Goal: Task Accomplishment & Management: Manage account settings

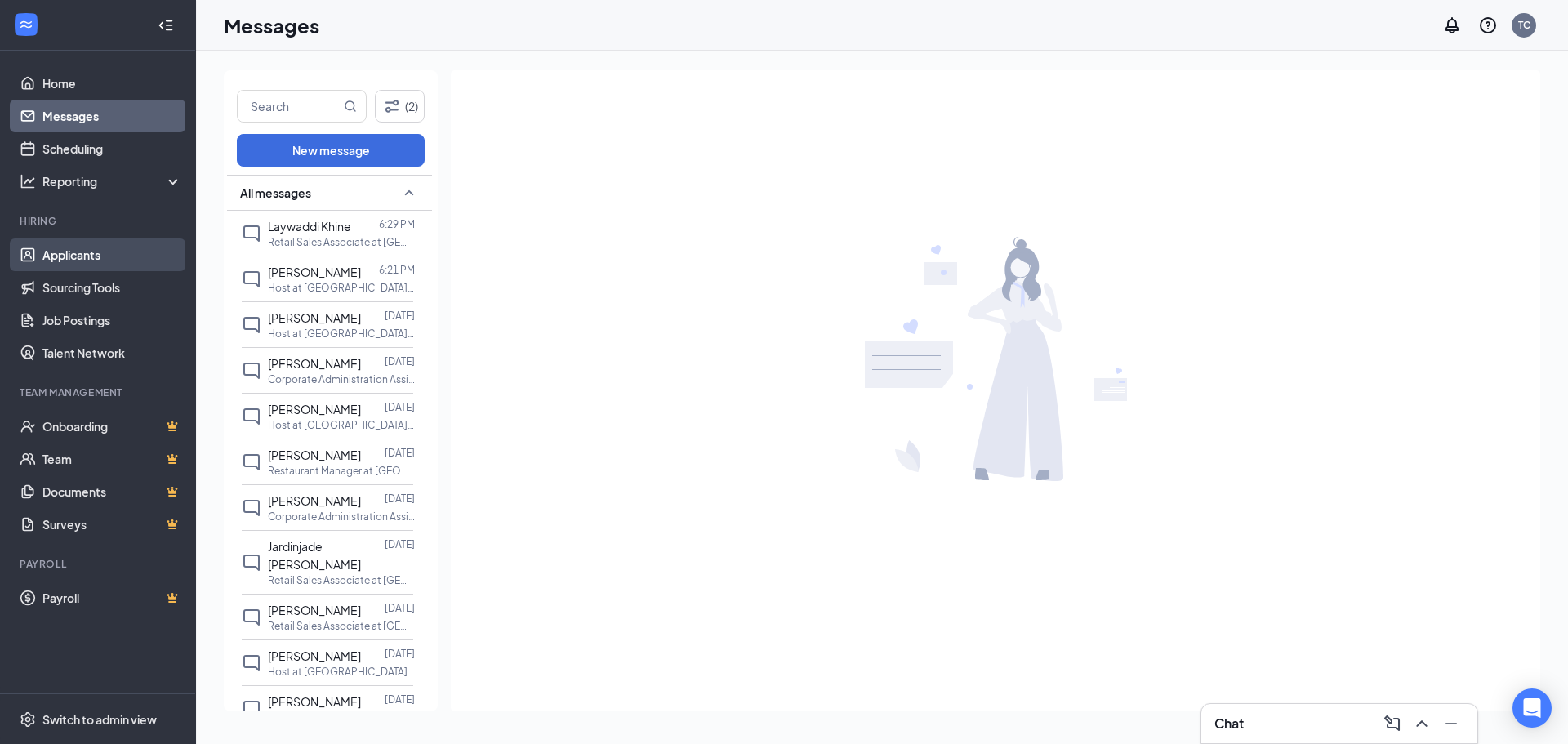
click at [94, 261] on link "Applicants" at bounding box center [113, 255] width 140 height 33
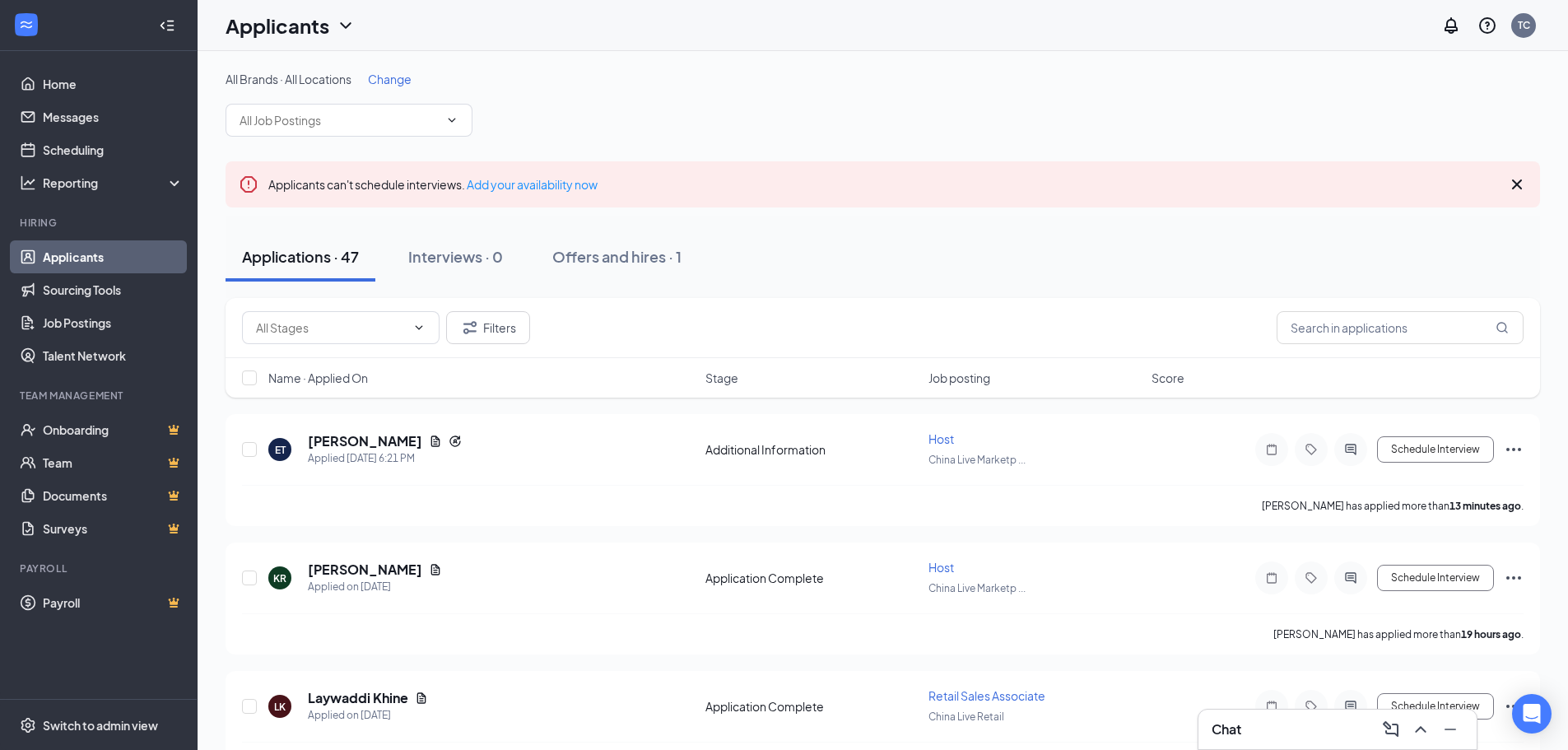
scroll to position [83, 0]
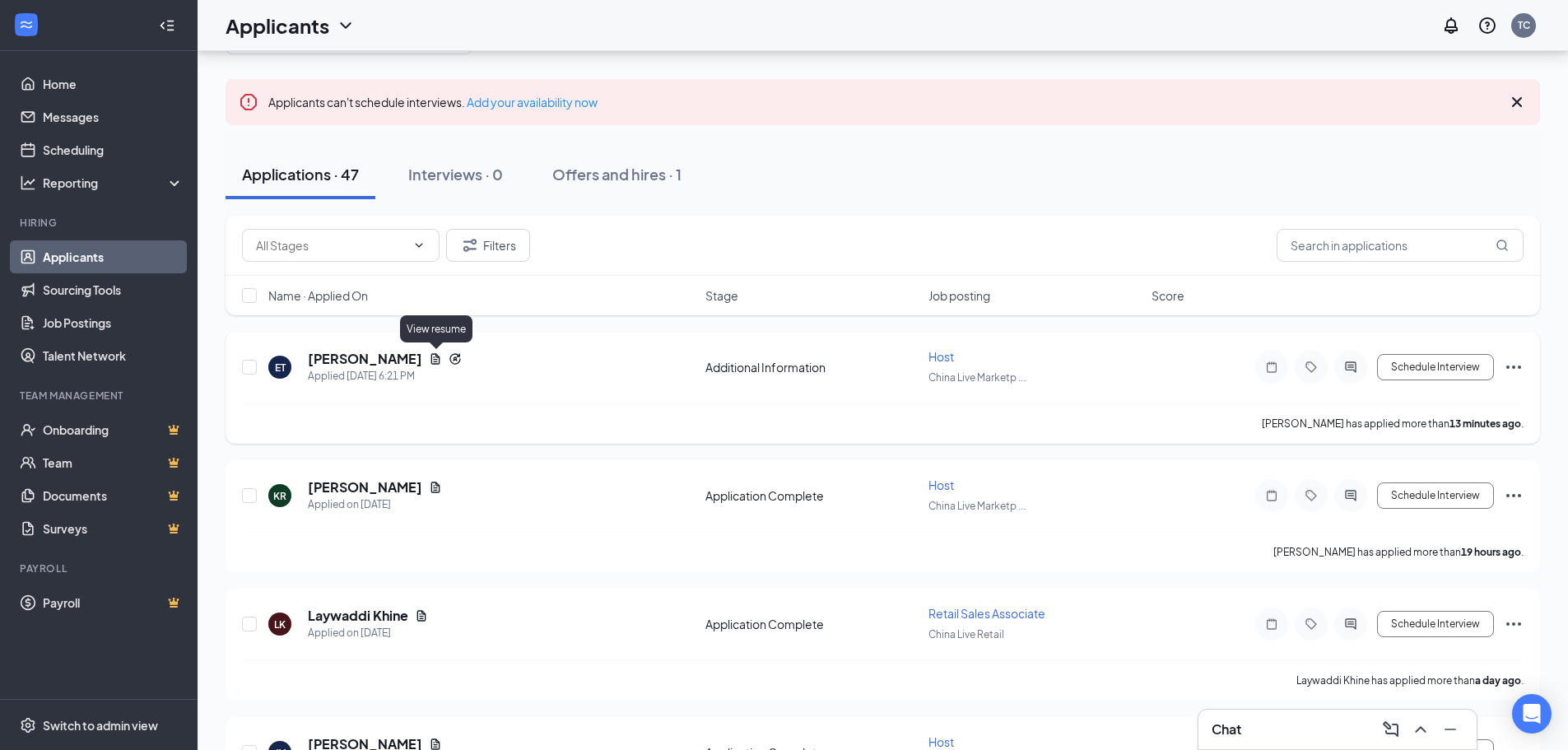
click at [431, 360] on icon "Document" at bounding box center [435, 358] width 13 height 13
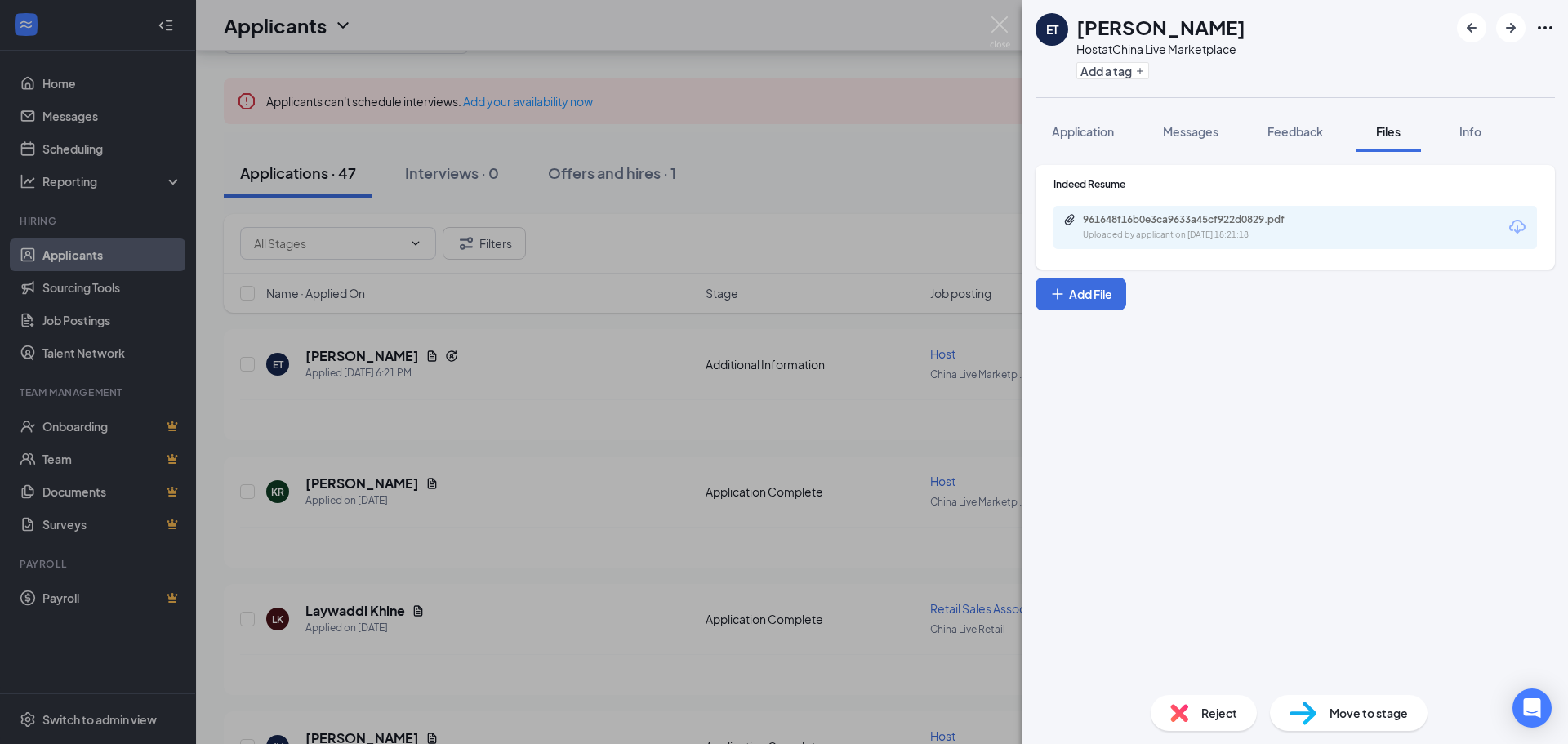
drag, startPoint x: 1262, startPoint y: 28, endPoint x: 1081, endPoint y: 26, distance: 181.0
click at [1081, 26] on div "ET [PERSON_NAME] Host at [GEOGRAPHIC_DATA] Live Marketplace Add a tag" at bounding box center [1295, 48] width 546 height 97
copy h1 "[PERSON_NAME]"
click at [1515, 227] on icon "Download" at bounding box center [1518, 227] width 20 height 20
click at [1010, 21] on img at bounding box center [1000, 32] width 20 height 32
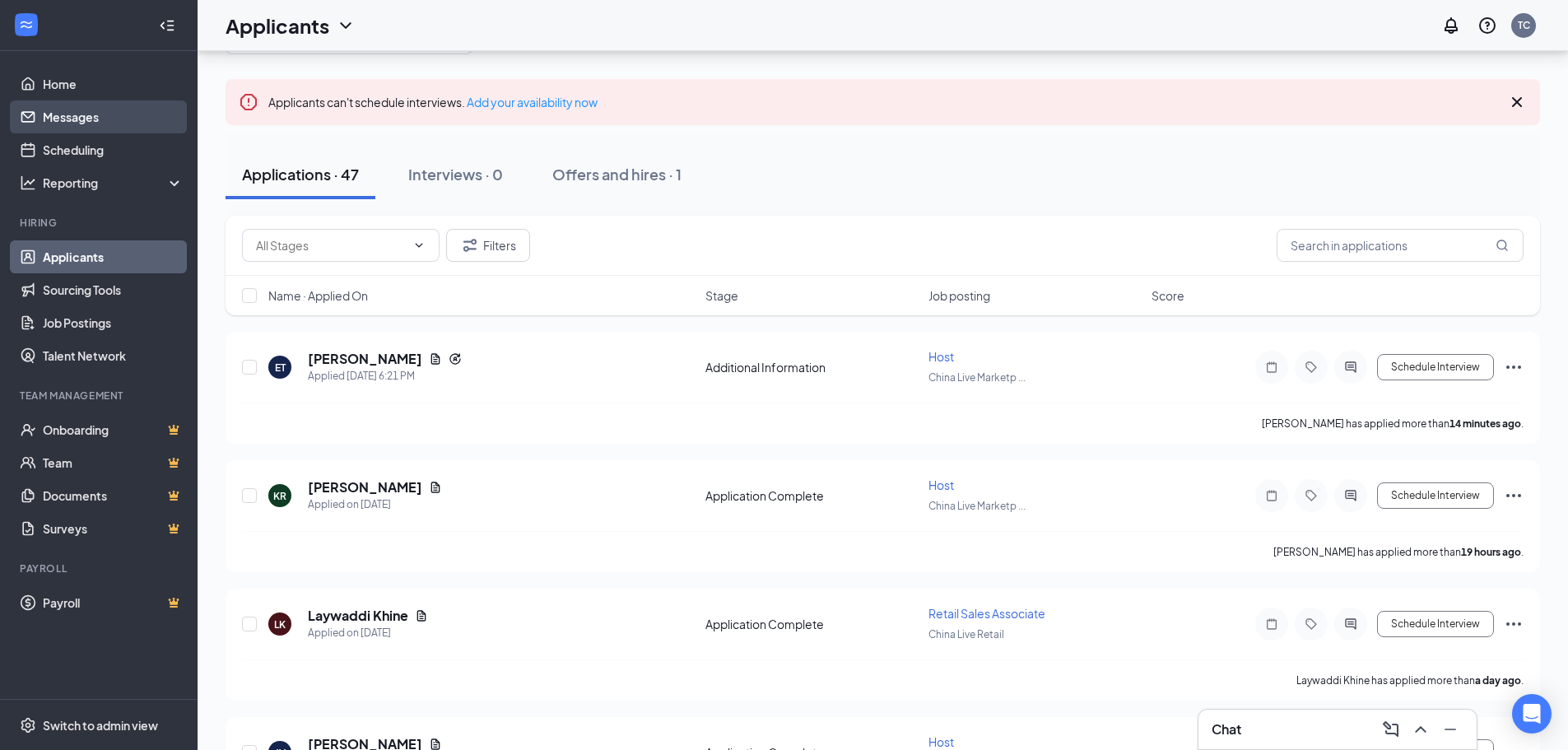
click at [65, 117] on link "Messages" at bounding box center [114, 117] width 141 height 33
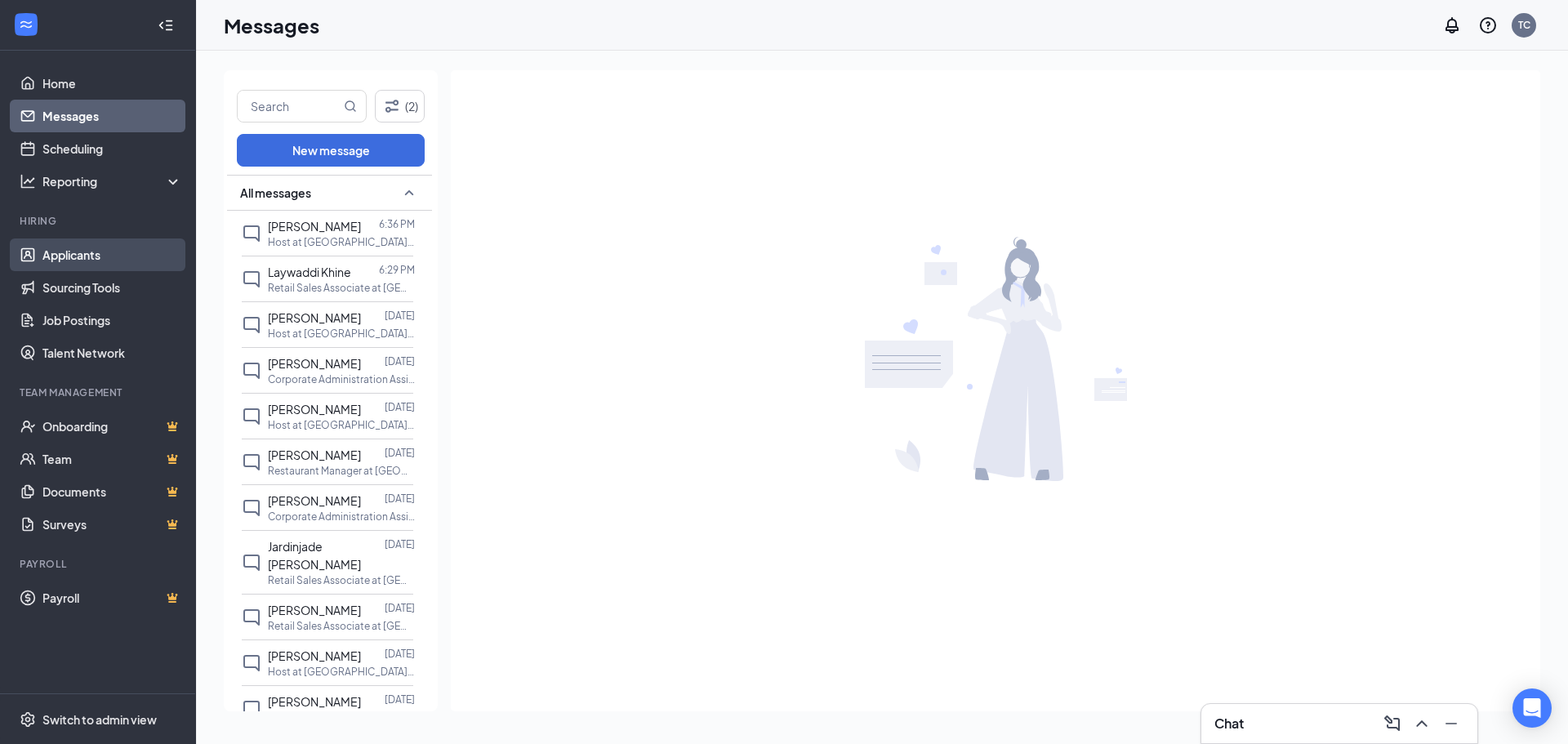
click at [58, 242] on link "Applicants" at bounding box center [113, 255] width 140 height 33
